Goal: Transaction & Acquisition: Purchase product/service

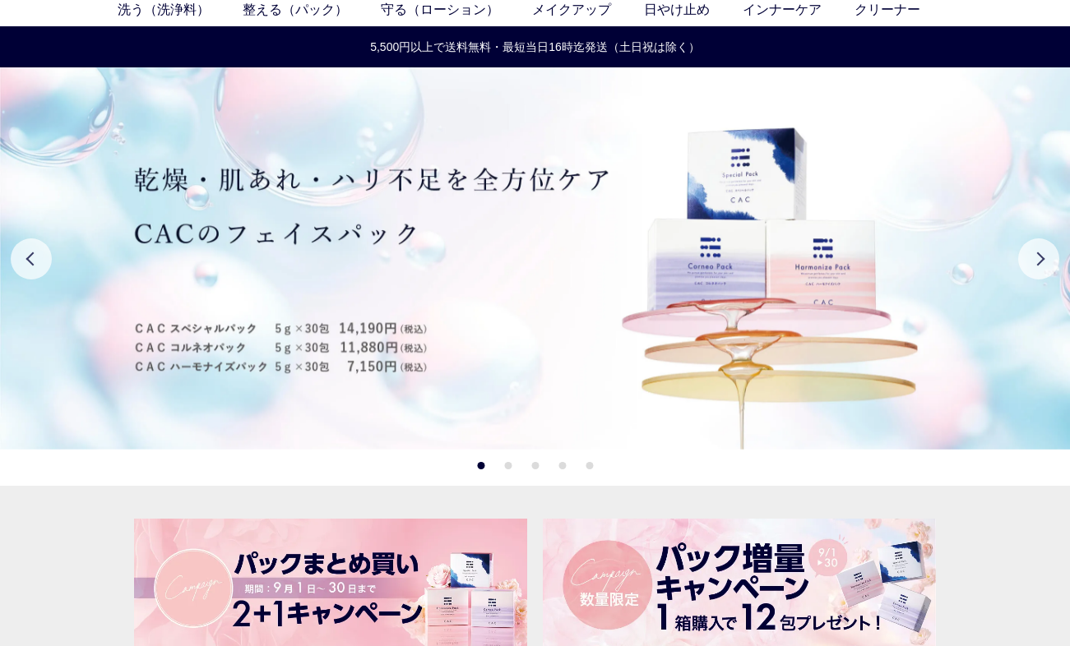
scroll to position [76, 0]
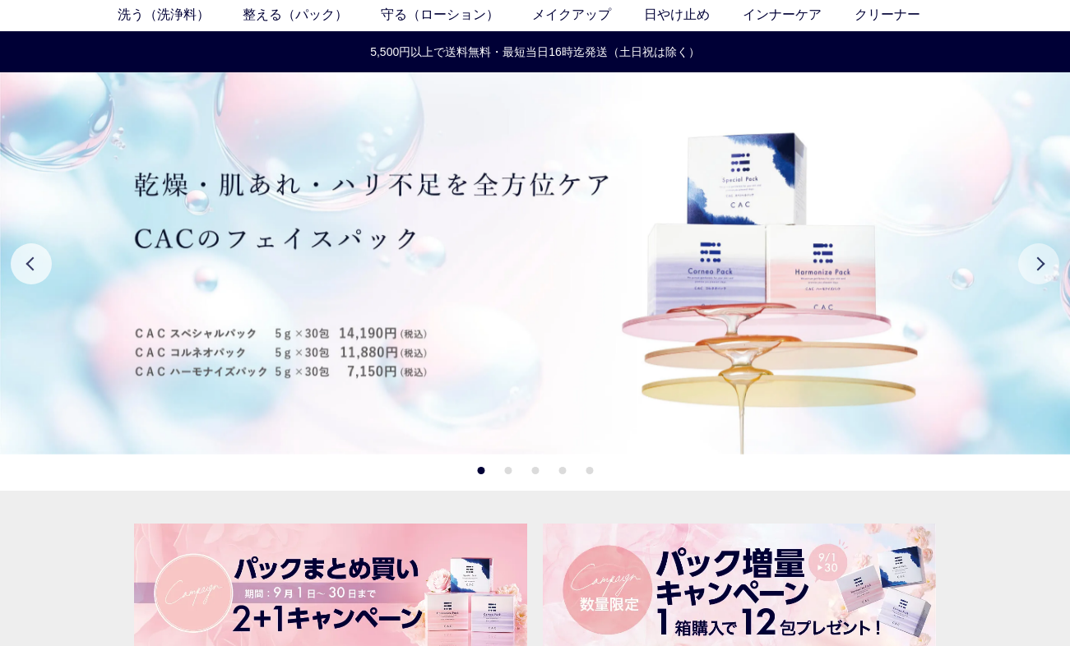
click at [1041, 261] on button "Next" at bounding box center [1038, 263] width 41 height 41
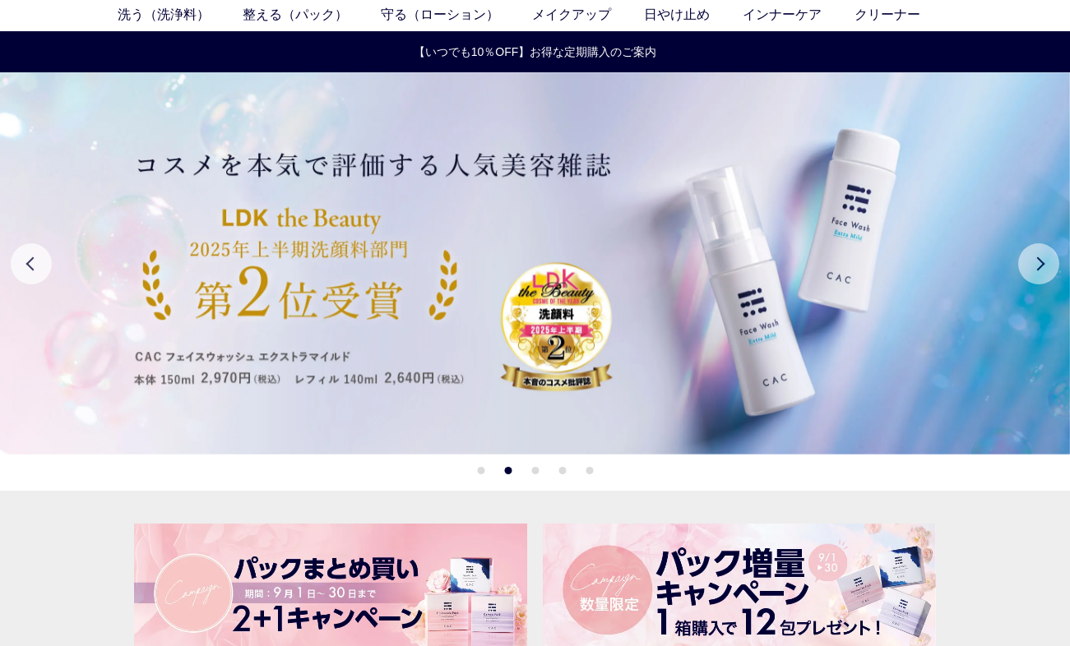
click at [1041, 261] on button "Next" at bounding box center [1038, 263] width 41 height 41
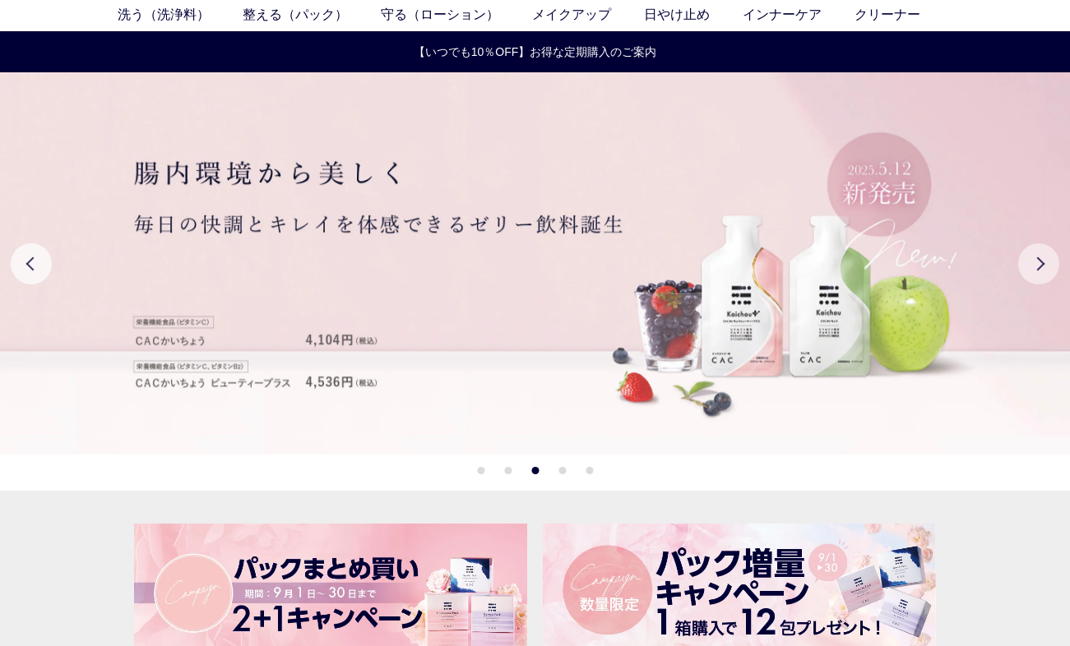
click at [1041, 261] on button "Next" at bounding box center [1038, 263] width 41 height 41
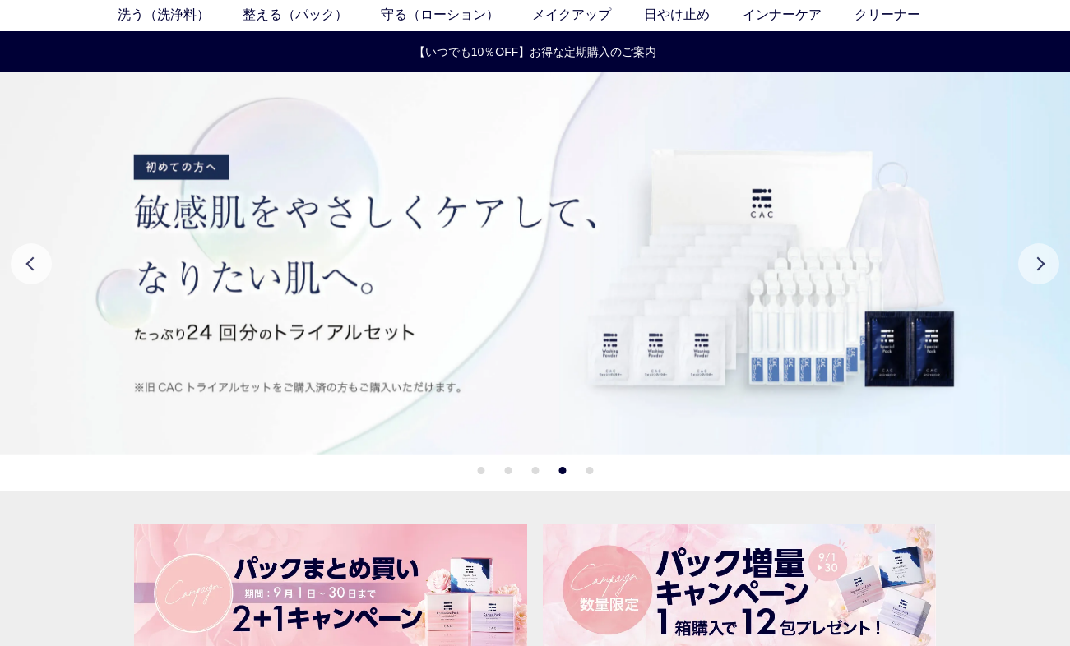
click at [1041, 261] on button "Next" at bounding box center [1038, 263] width 41 height 41
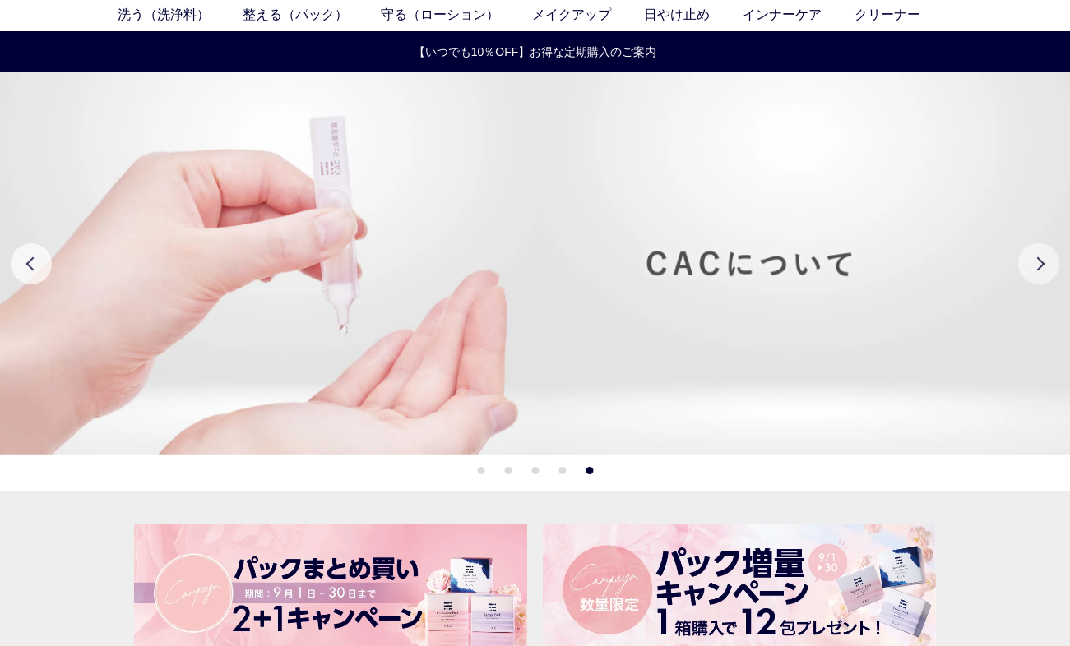
click at [1041, 261] on button "Next" at bounding box center [1038, 263] width 41 height 41
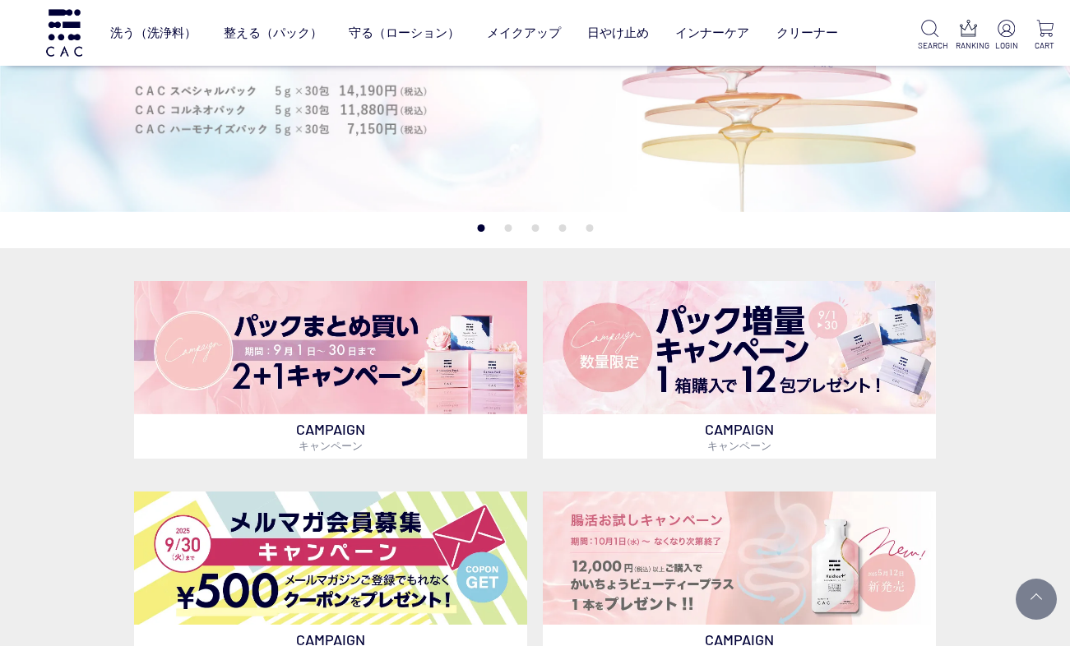
scroll to position [0, 0]
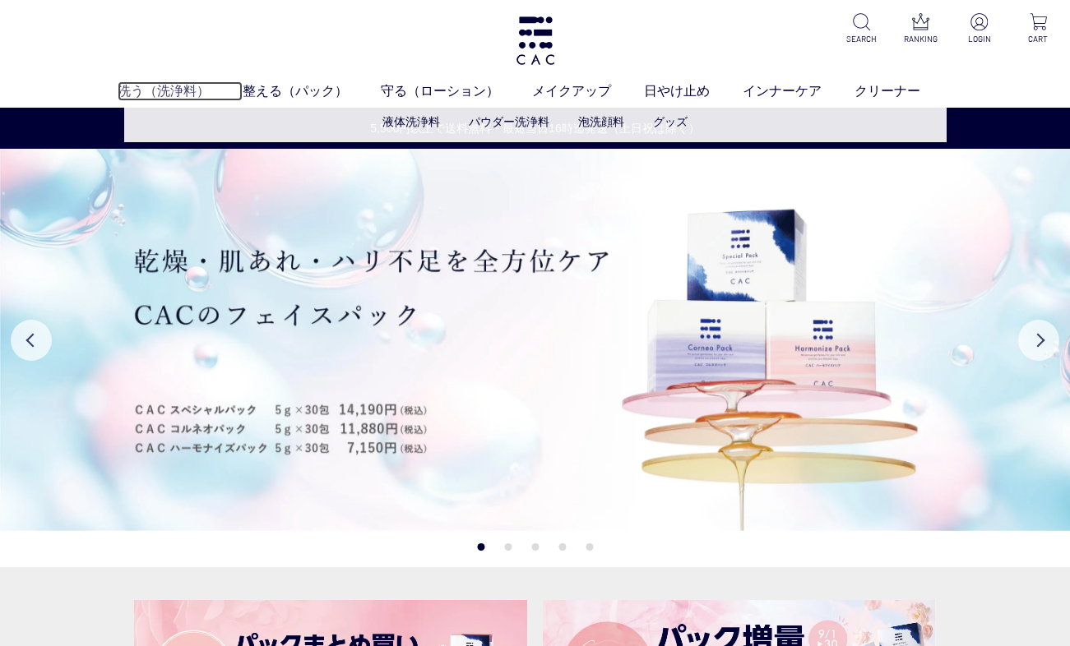
click at [178, 91] on link "洗う（洗浄料）" at bounding box center [180, 91] width 125 height 20
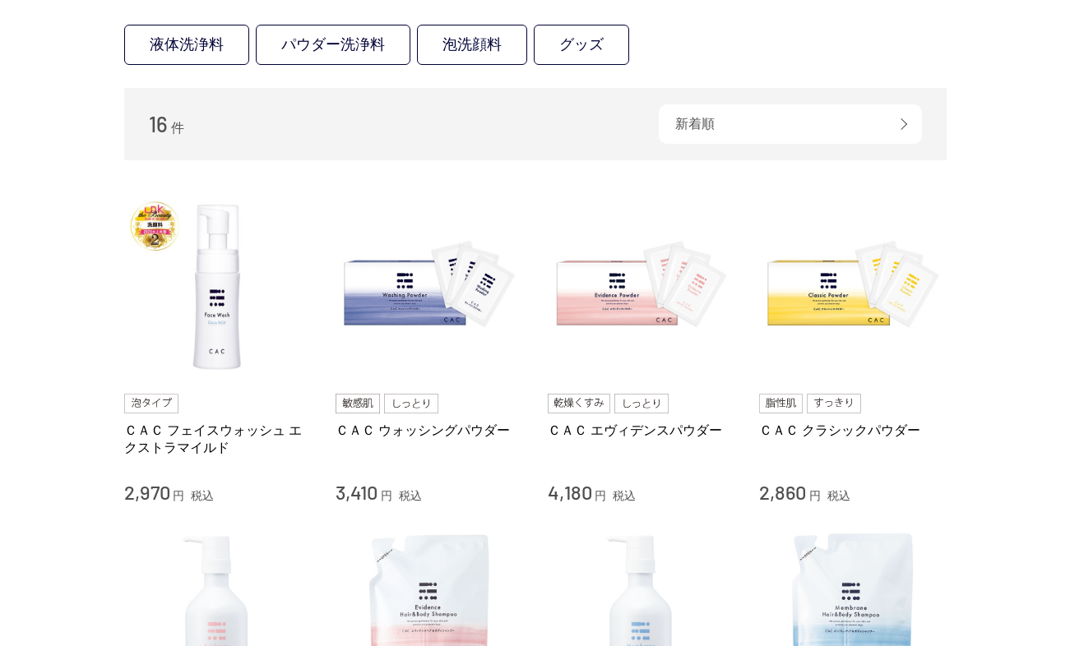
scroll to position [353, 0]
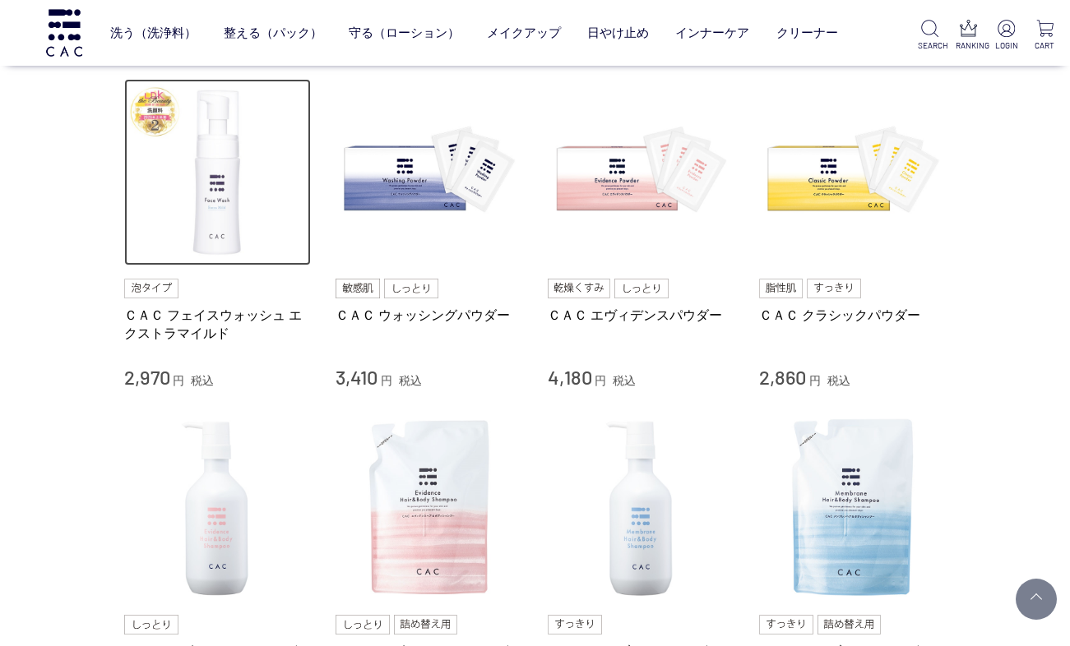
click at [209, 184] on img at bounding box center [217, 172] width 187 height 187
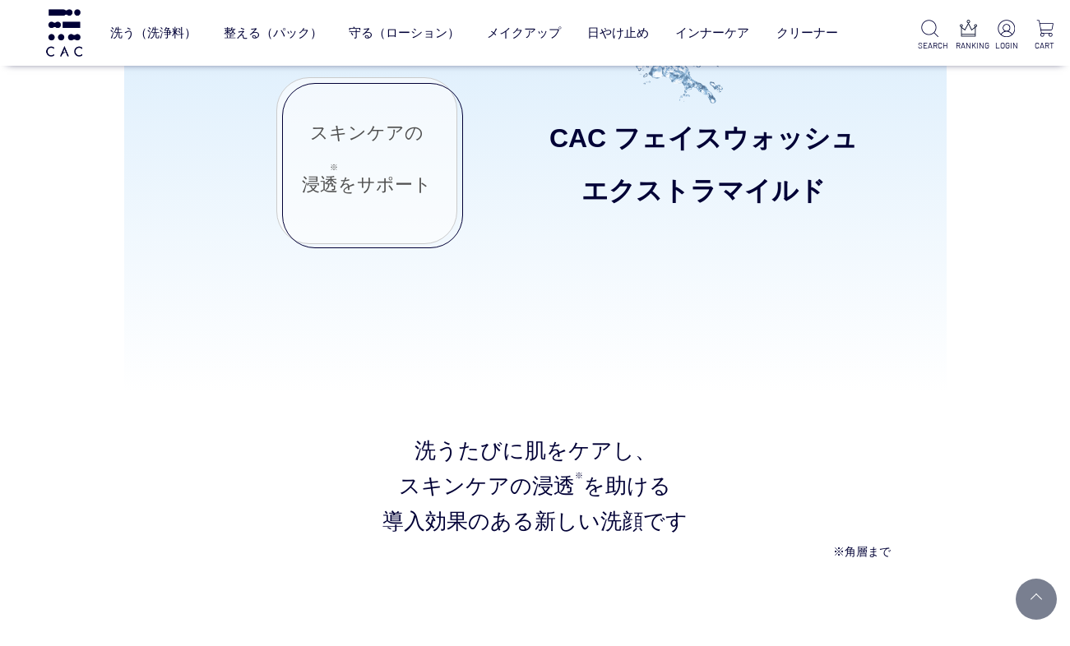
scroll to position [1698, 0]
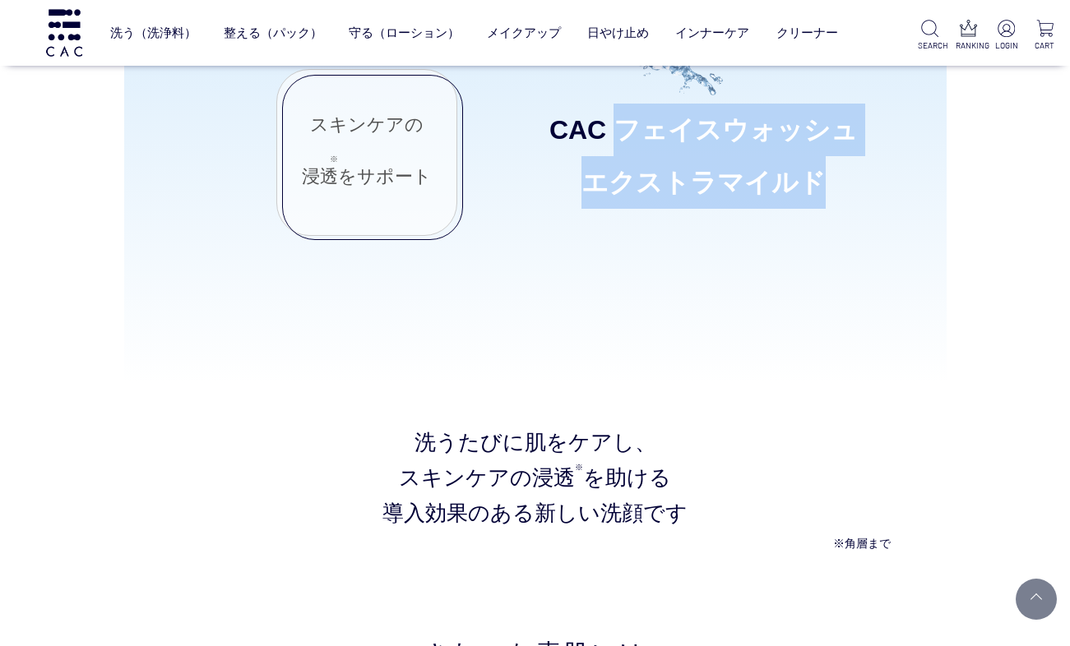
drag, startPoint x: 628, startPoint y: 129, endPoint x: 834, endPoint y: 186, distance: 214.0
click at [834, 186] on div "CAC フェイスウォッシュ エクストラマイルド" at bounding box center [703, 156] width 337 height 105
copy div "フェイスウォッシュ エクストラマイルド"
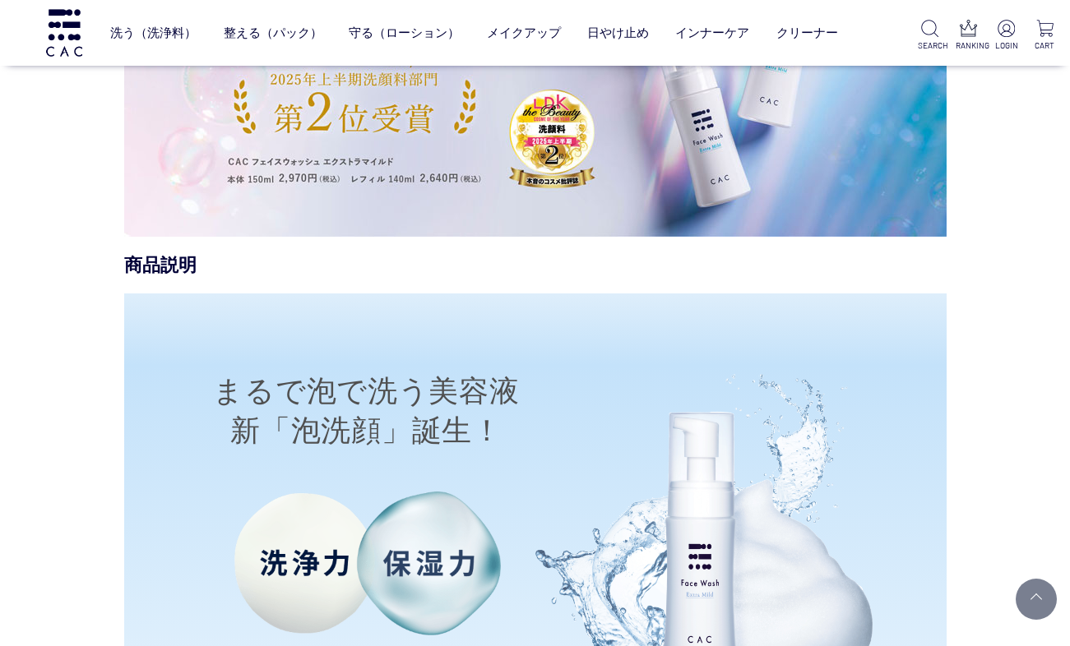
click at [617, 266] on div "商品説明" at bounding box center [535, 265] width 822 height 24
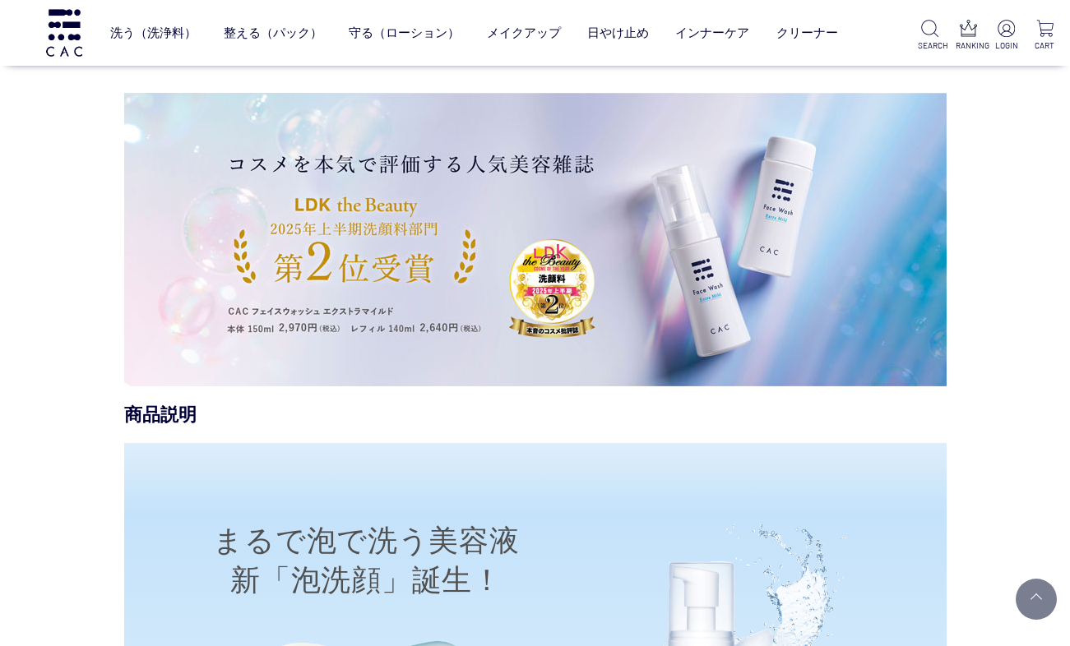
scroll to position [924, 0]
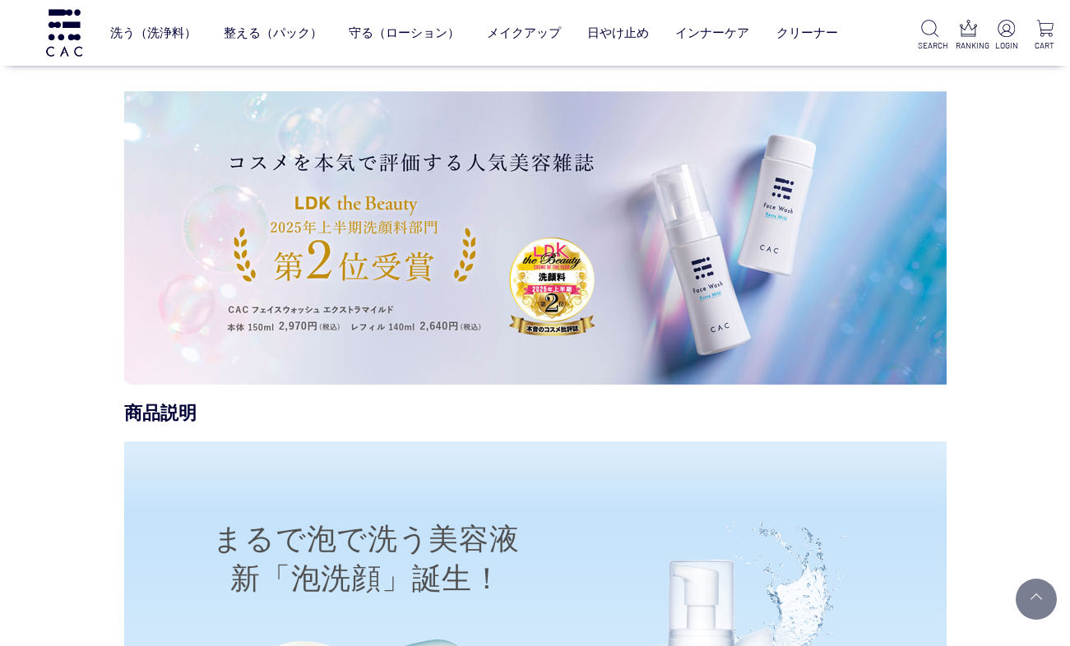
click at [444, 229] on img at bounding box center [535, 238] width 822 height 294
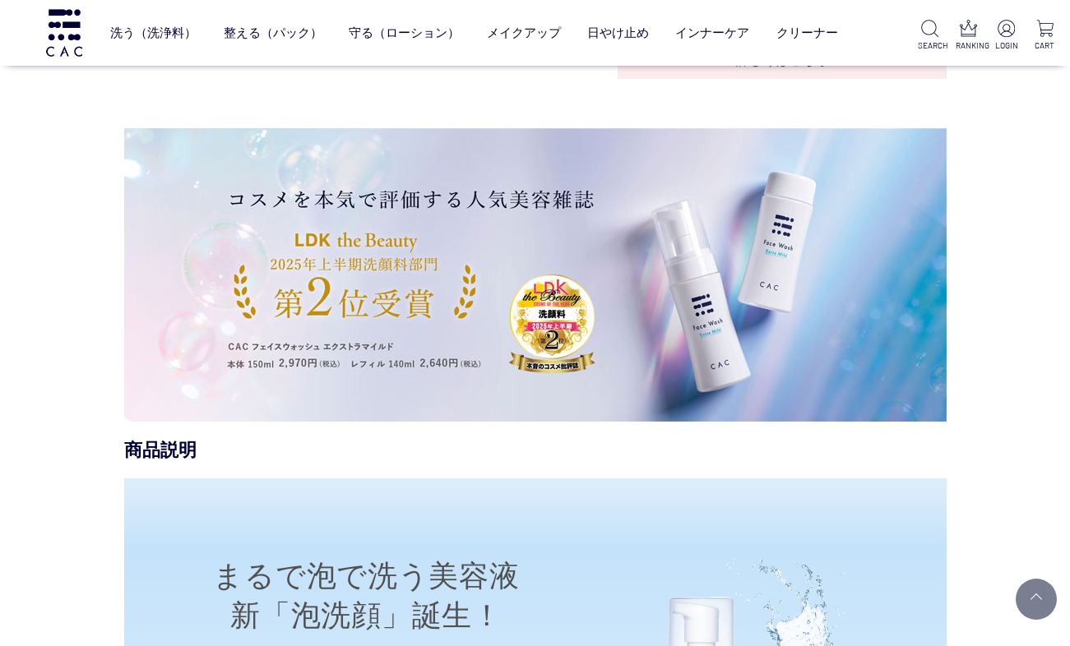
scroll to position [890, 0]
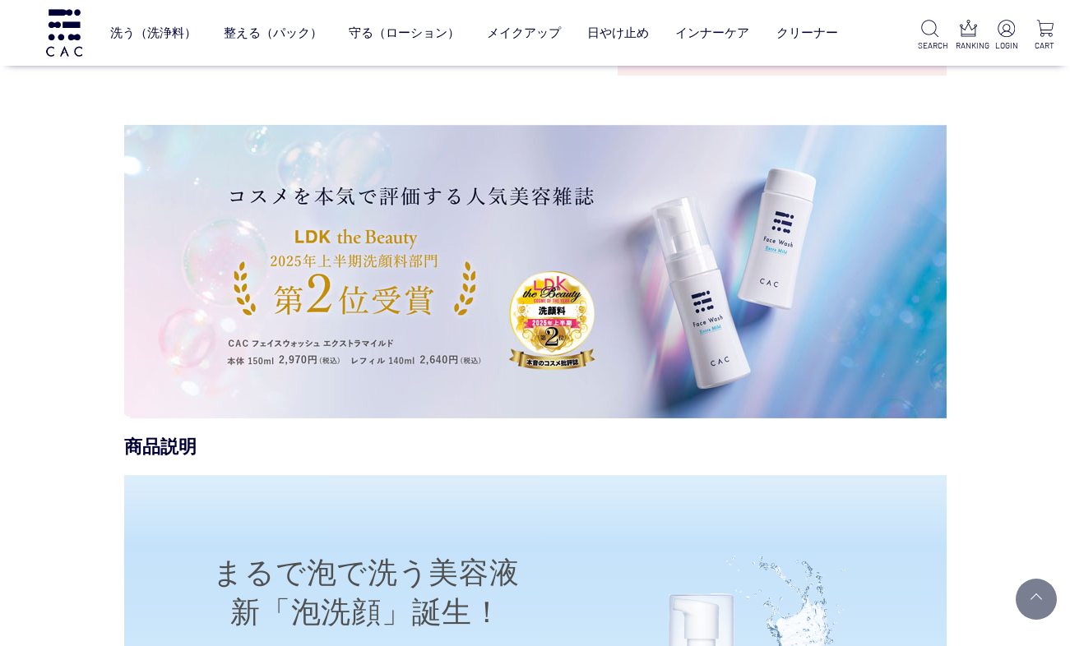
click at [387, 277] on img at bounding box center [535, 272] width 822 height 294
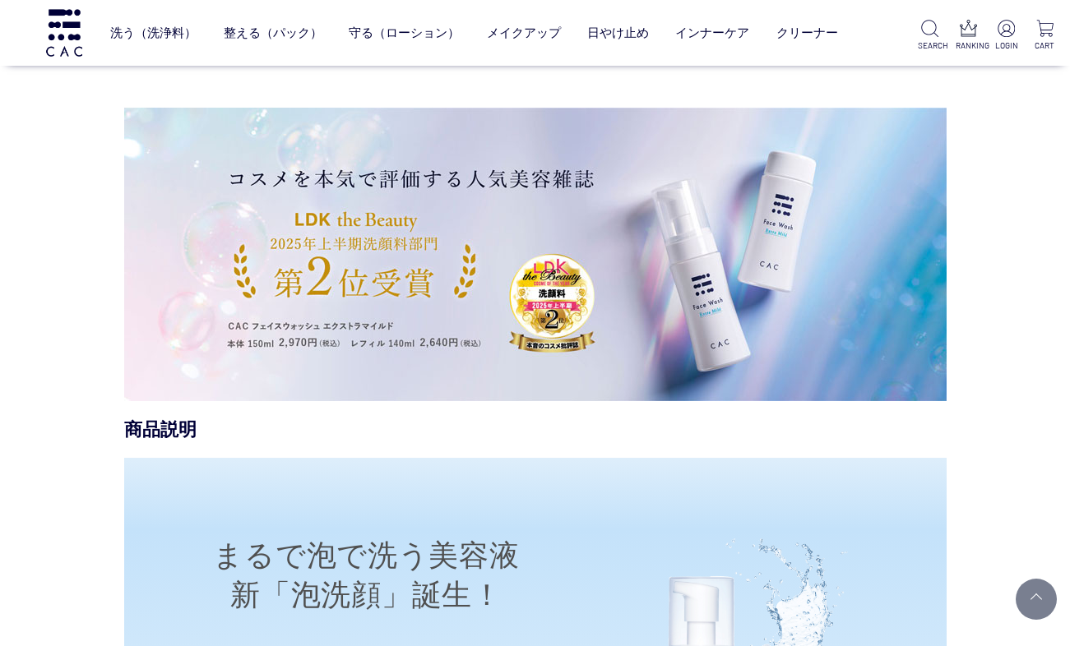
scroll to position [886, 0]
